Goal: Task Accomplishment & Management: Manage account settings

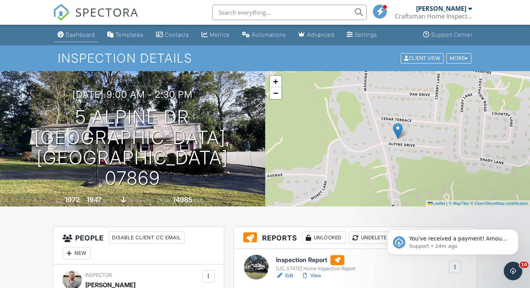
click at [68, 36] on div "Dashboard" at bounding box center [80, 34] width 29 height 7
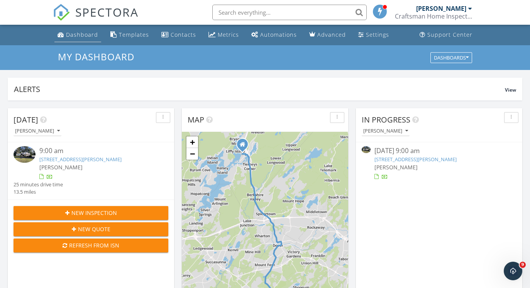
click at [78, 33] on div "Dashboard" at bounding box center [82, 34] width 32 height 7
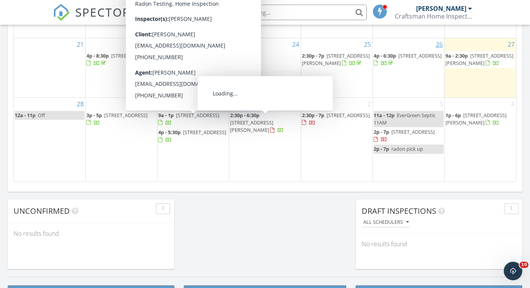
scroll to position [525, 0]
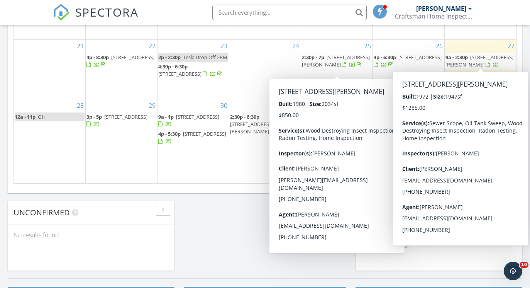
click at [466, 61] on span "5 Alpine Dr, Randolph 07869" at bounding box center [479, 61] width 68 height 14
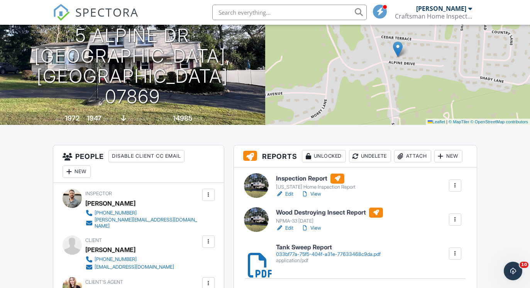
click at [319, 196] on link "View" at bounding box center [311, 194] width 20 height 8
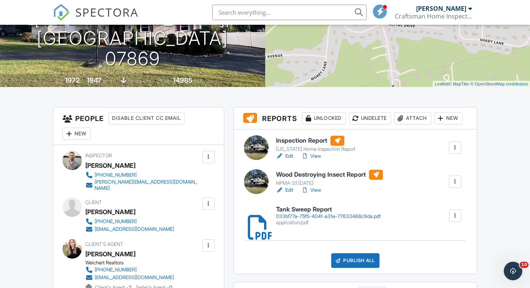
scroll to position [132, 0]
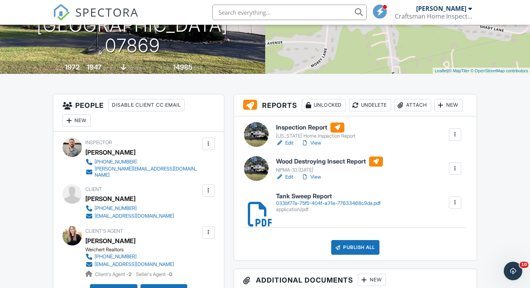
click at [316, 174] on link "View" at bounding box center [311, 177] width 20 height 8
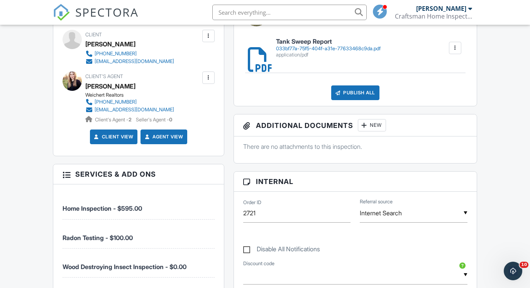
scroll to position [296, 0]
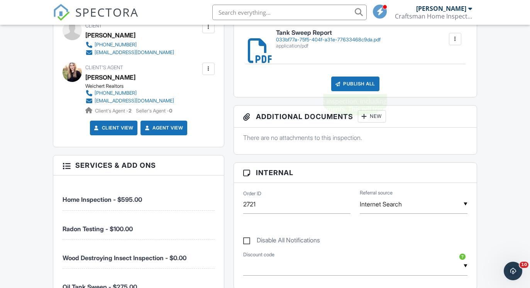
click at [340, 88] on div "Publish All" at bounding box center [355, 83] width 48 height 15
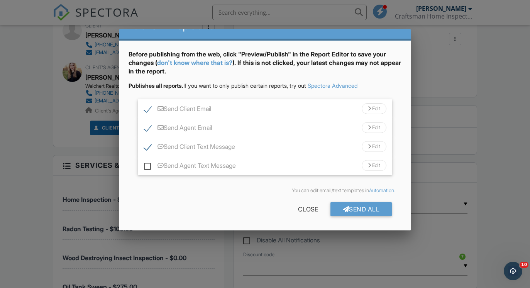
scroll to position [24, 0]
click at [341, 212] on div "Send All" at bounding box center [361, 209] width 62 height 14
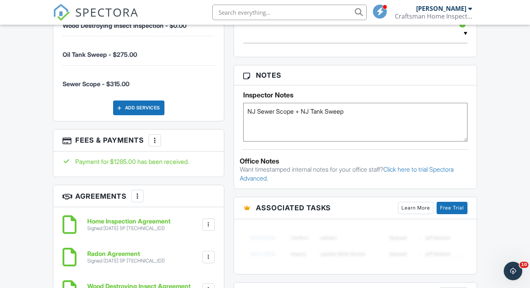
scroll to position [532, 0]
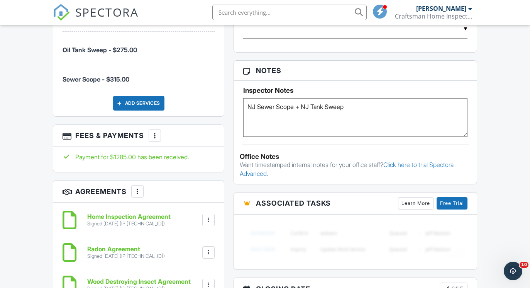
click at [138, 213] on h6 "Home Inspection Agreement" at bounding box center [128, 216] width 83 height 7
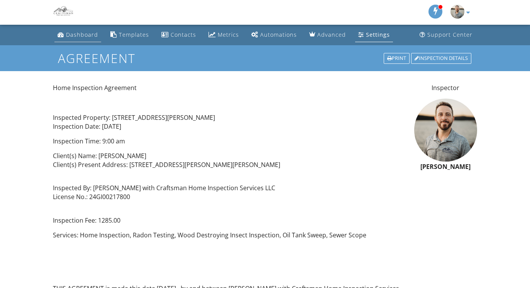
click at [74, 35] on div "Dashboard" at bounding box center [82, 34] width 32 height 7
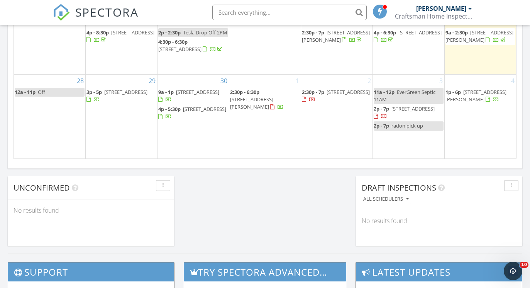
scroll to position [550, 0]
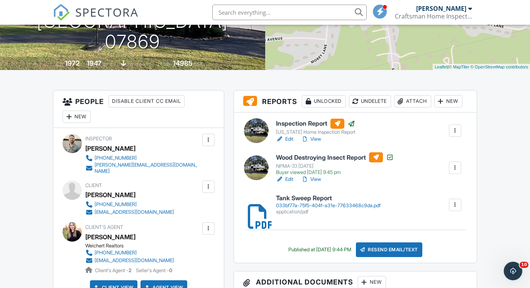
click at [315, 139] on link "View" at bounding box center [311, 139] width 20 height 8
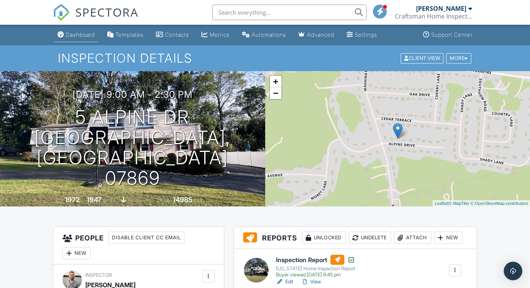
click at [68, 39] on link "Dashboard" at bounding box center [76, 35] width 44 height 14
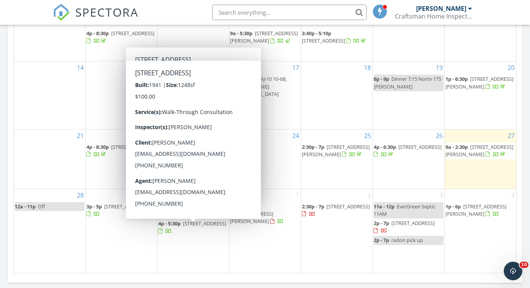
scroll to position [405, 0]
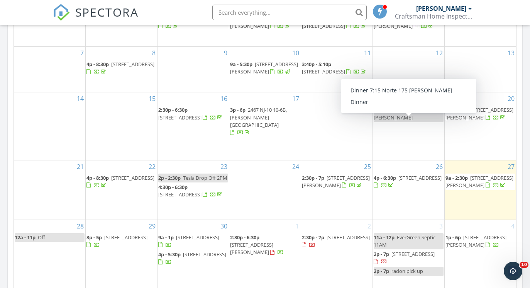
click at [465, 181] on span "[STREET_ADDRESS][PERSON_NAME]" at bounding box center [479, 181] width 68 height 14
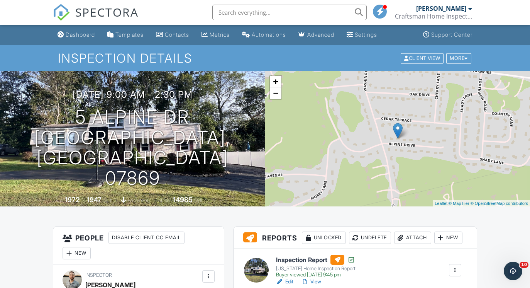
click at [83, 37] on div "Dashboard" at bounding box center [80, 34] width 29 height 7
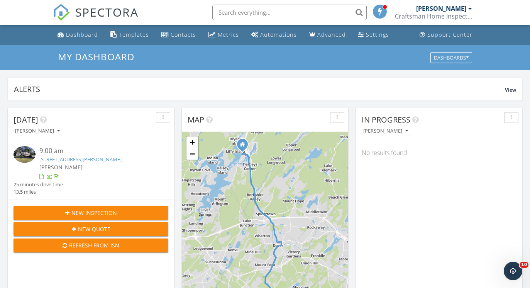
click at [84, 34] on div "Dashboard" at bounding box center [82, 34] width 32 height 7
click at [83, 33] on div "Dashboard" at bounding box center [82, 34] width 32 height 7
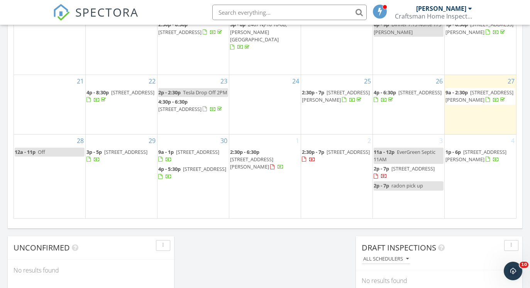
scroll to position [490, 0]
